Goal: Leave review/rating: Share an evaluation or opinion about a product, service, or content

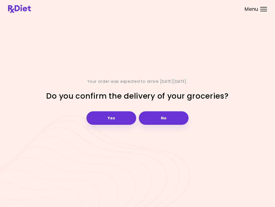
click at [114, 120] on button "Yes" at bounding box center [112, 117] width 50 height 13
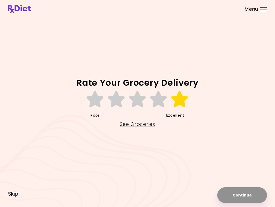
click at [184, 97] on icon at bounding box center [180, 99] width 19 height 16
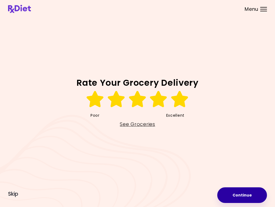
click at [247, 197] on button "Continue" at bounding box center [243, 195] width 50 height 16
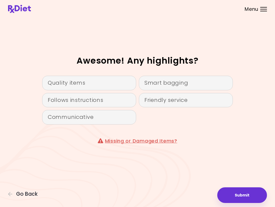
click at [112, 84] on div "Quality items" at bounding box center [89, 83] width 94 height 15
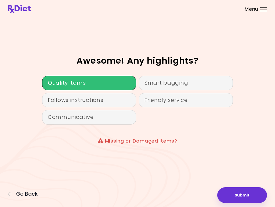
click at [111, 103] on div "Follows instructions" at bounding box center [89, 100] width 94 height 15
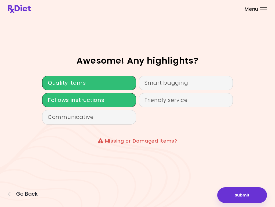
click at [108, 120] on div "Communicative" at bounding box center [89, 117] width 94 height 15
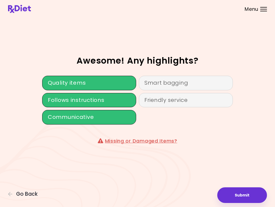
click at [181, 82] on div "Smart bagging" at bounding box center [186, 83] width 94 height 15
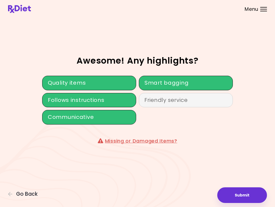
click at [174, 102] on div "Friendly service" at bounding box center [186, 100] width 94 height 15
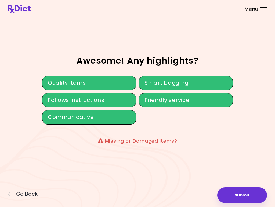
click at [252, 194] on button "Submit" at bounding box center [243, 195] width 50 height 16
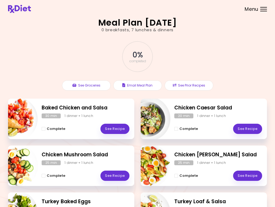
click at [266, 8] on div "Menu" at bounding box center [264, 9] width 7 height 4
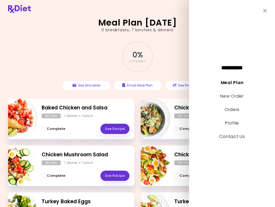
click at [240, 98] on link "New Order" at bounding box center [232, 96] width 23 height 6
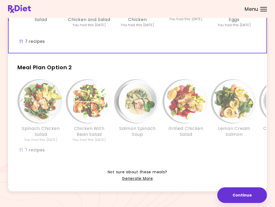
scroll to position [107, 0]
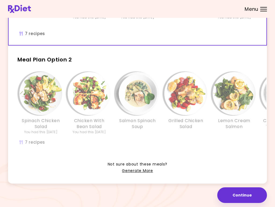
click at [31, 97] on img "Info - Spinach Chicken Salad - Meal Plan Option 2" at bounding box center [40, 93] width 43 height 43
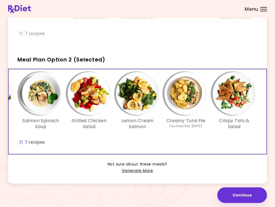
scroll to position [0, 97]
click at [238, 89] on img "Info - Crispy Tofu & Salad - Meal Plan Option 2 (Selected)" at bounding box center [234, 93] width 43 height 43
click at [238, 95] on img "Info - Crispy Tofu & Salad - Meal Plan Option 2 (Selected)" at bounding box center [234, 93] width 43 height 43
